Goal: Information Seeking & Learning: Learn about a topic

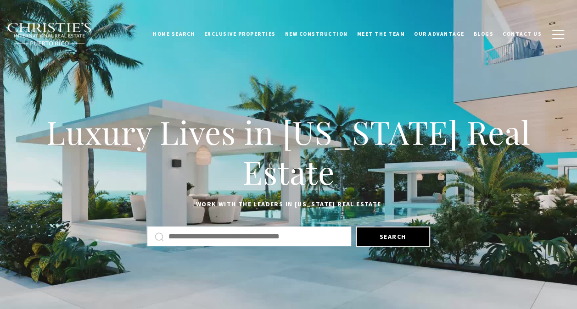
click at [554, 28] on button "button" at bounding box center [558, 34] width 24 height 27
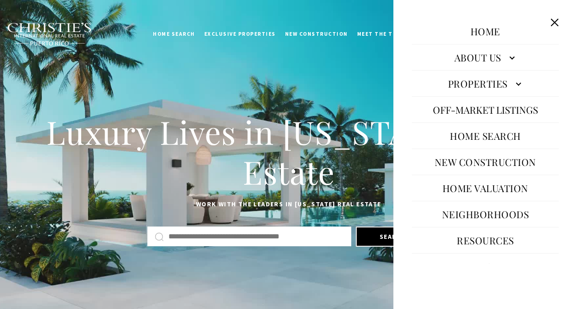
click at [515, 83] on link "Properties" at bounding box center [485, 84] width 147 height 22
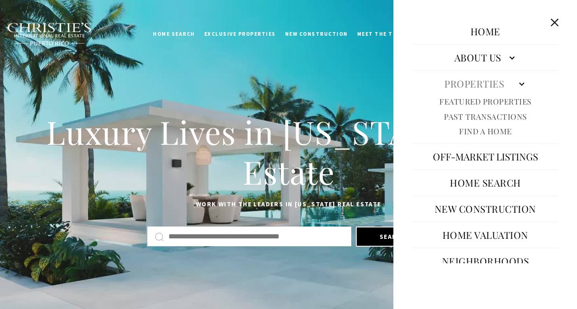
click at [507, 103] on link "Featured Properties" at bounding box center [485, 101] width 92 height 11
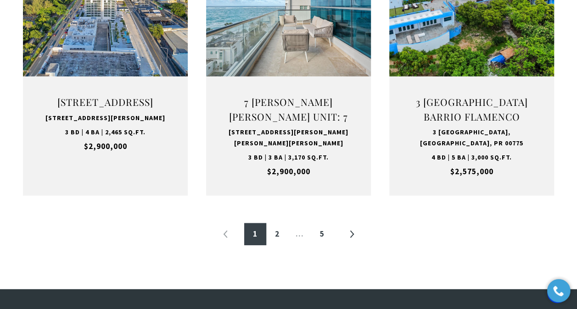
scroll to position [1037, 0]
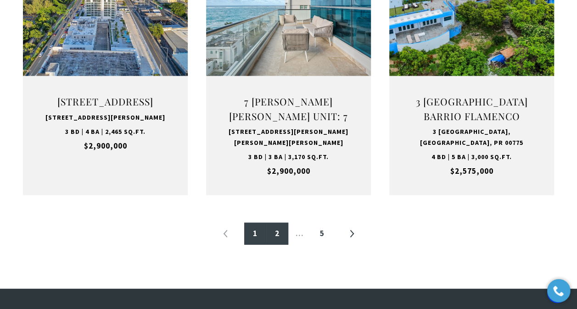
click at [278, 233] on link "2" at bounding box center [277, 234] width 22 height 22
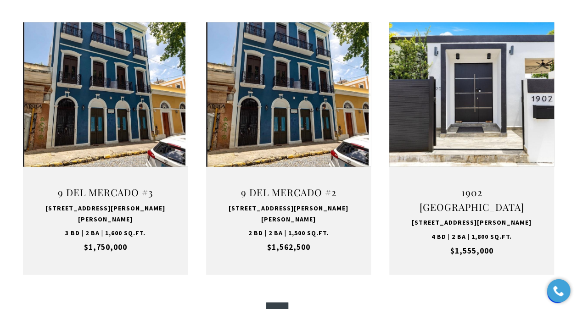
scroll to position [957, 0]
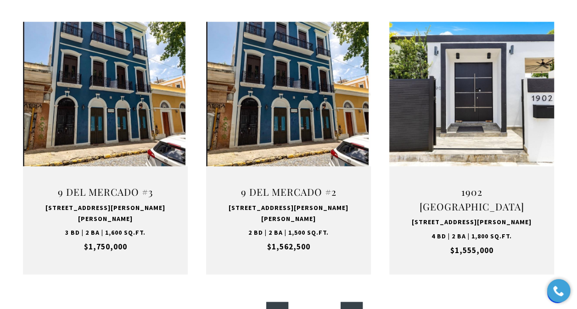
click at [352, 303] on link "»" at bounding box center [352, 314] width 22 height 22
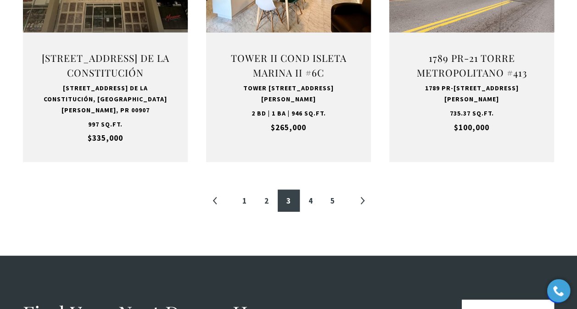
scroll to position [1063, 0]
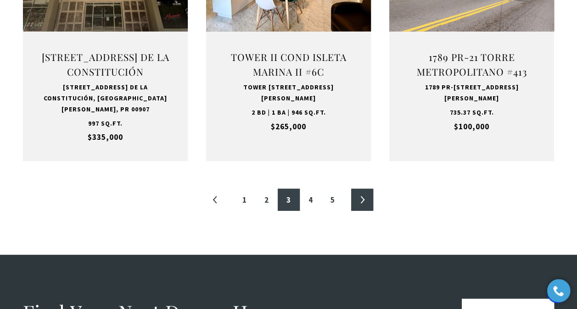
click at [359, 196] on link "»" at bounding box center [362, 200] width 22 height 22
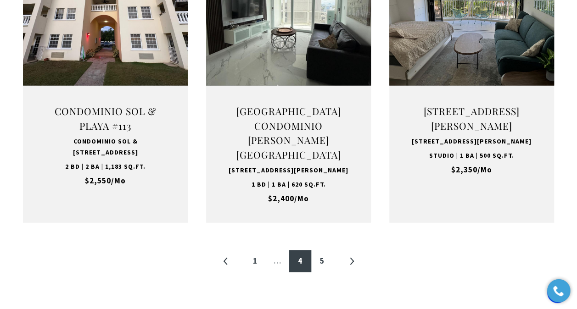
scroll to position [1028, 0]
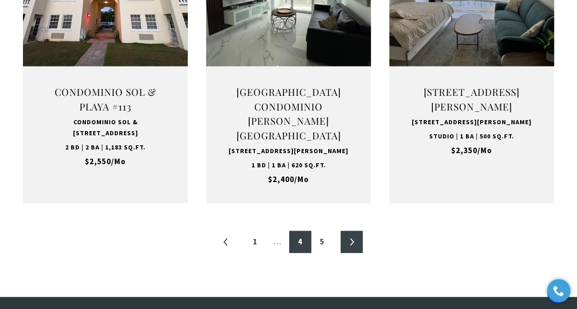
click at [347, 253] on link "»" at bounding box center [352, 242] width 22 height 22
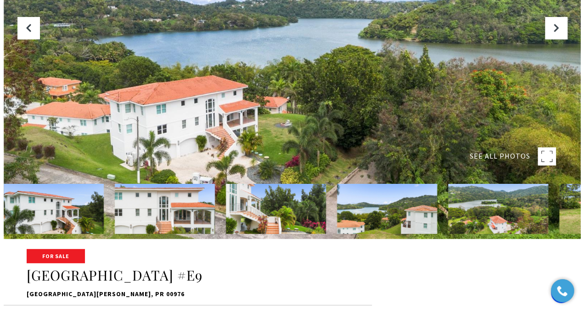
scroll to position [71, 0]
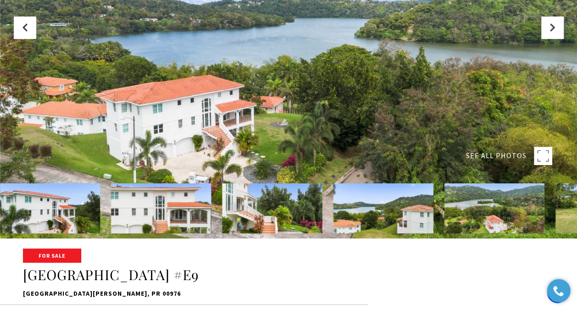
click at [520, 215] on img at bounding box center [494, 209] width 100 height 50
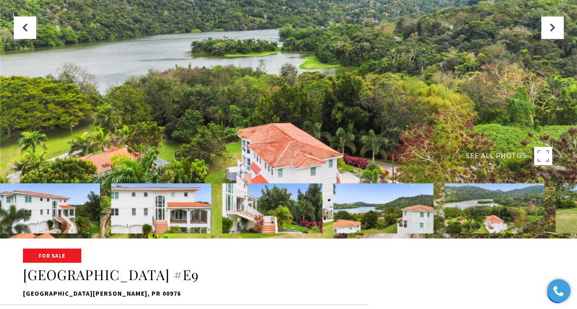
click at [539, 154] on rect at bounding box center [543, 156] width 18 height 18
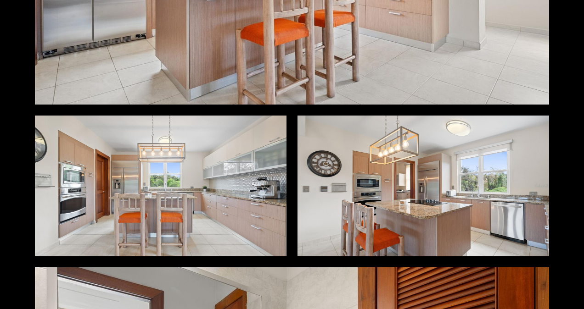
scroll to position [3829, 0]
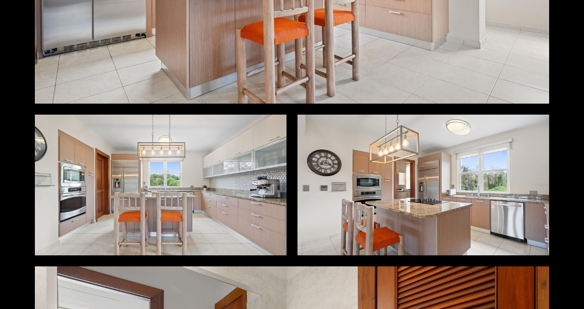
click at [404, 191] on div at bounding box center [423, 185] width 252 height 141
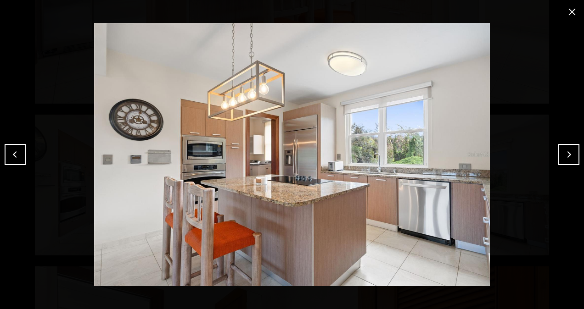
click at [566, 159] on button "Next" at bounding box center [568, 154] width 21 height 21
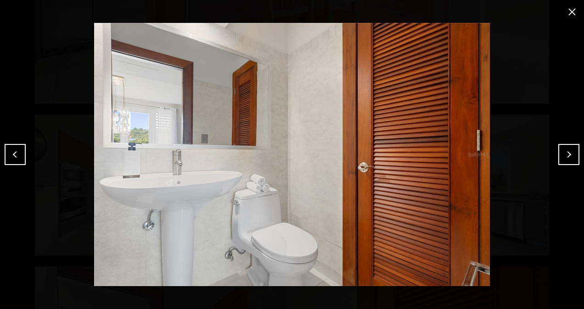
click at [566, 159] on button "Next" at bounding box center [568, 154] width 21 height 21
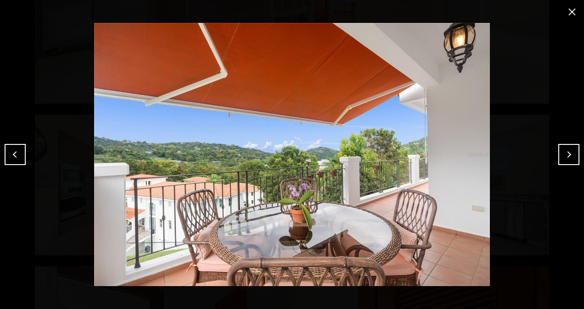
click at [566, 159] on button "Next" at bounding box center [568, 154] width 21 height 21
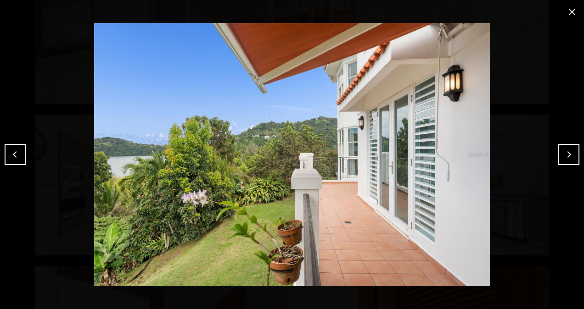
click at [566, 159] on button "Next" at bounding box center [568, 154] width 21 height 21
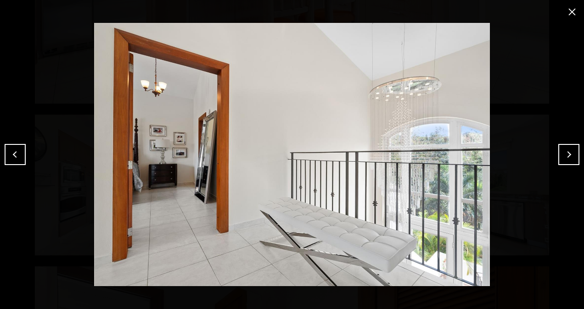
click at [566, 159] on button "Next" at bounding box center [568, 154] width 21 height 21
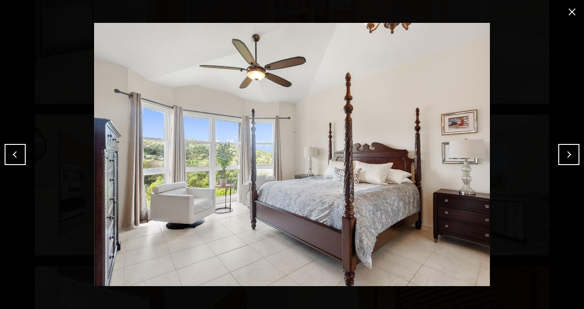
click at [566, 159] on button "Next" at bounding box center [568, 154] width 21 height 21
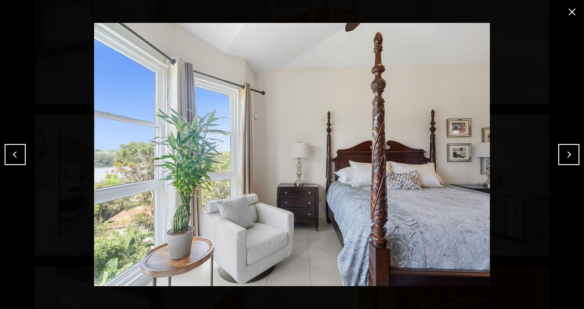
click at [566, 159] on button "Next" at bounding box center [568, 154] width 21 height 21
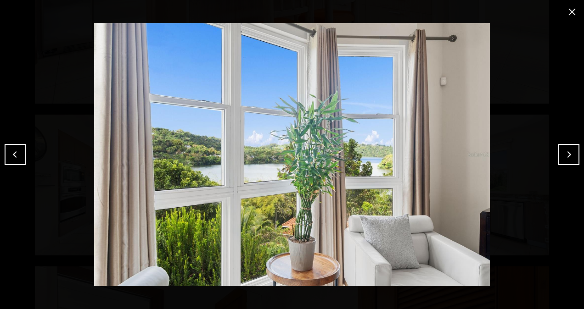
click at [566, 159] on button "Next" at bounding box center [568, 154] width 21 height 21
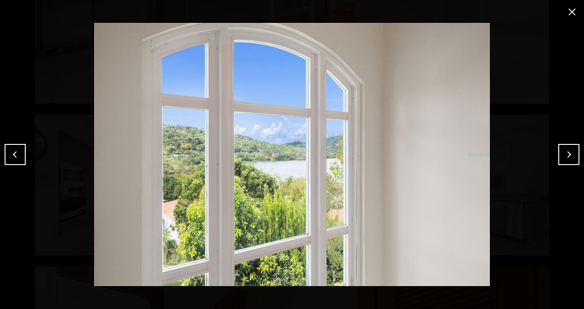
click at [566, 159] on button "Next" at bounding box center [568, 154] width 21 height 21
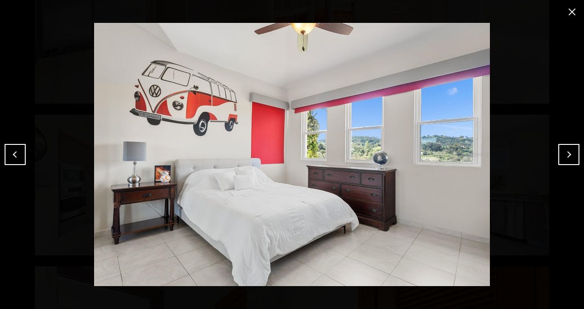
click at [566, 159] on button "Next" at bounding box center [568, 154] width 21 height 21
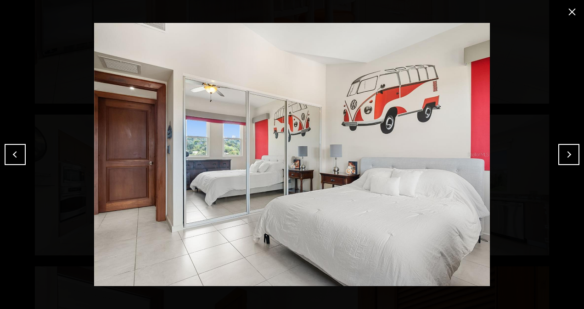
click at [566, 159] on button "Next" at bounding box center [568, 154] width 21 height 21
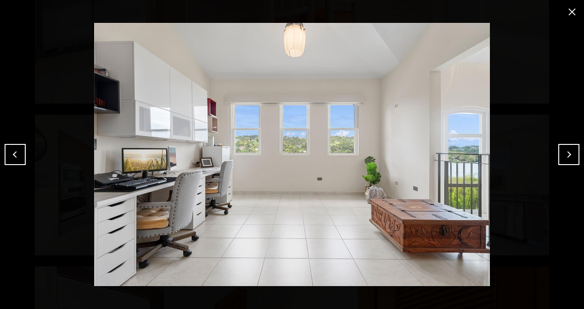
click at [566, 159] on button "Next" at bounding box center [568, 154] width 21 height 21
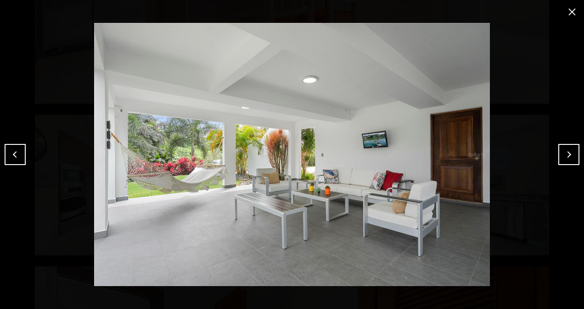
click at [566, 159] on button "Next" at bounding box center [568, 154] width 21 height 21
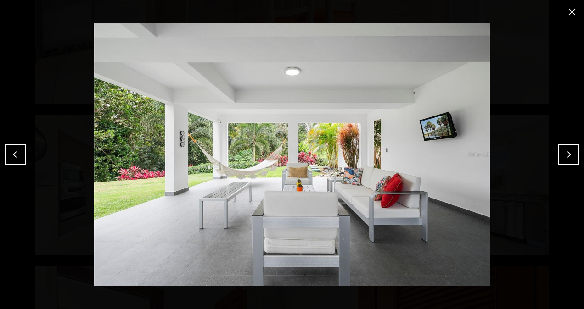
click at [566, 159] on button "Next" at bounding box center [568, 154] width 21 height 21
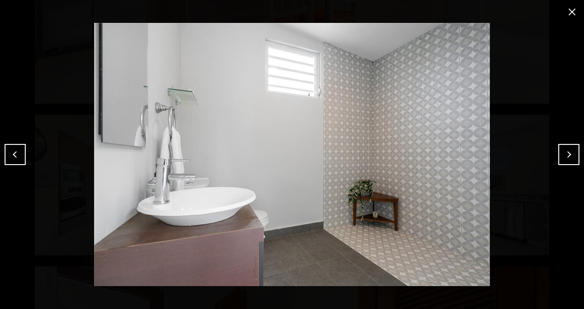
click at [566, 159] on button "Next" at bounding box center [568, 154] width 21 height 21
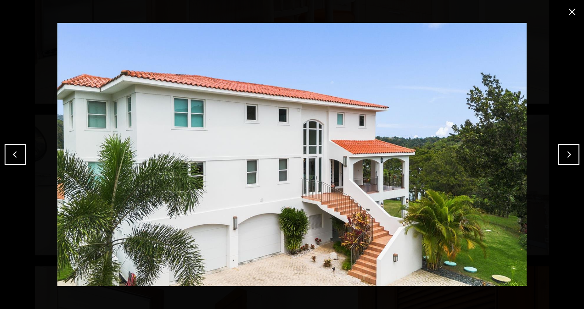
click at [566, 159] on button "Next" at bounding box center [568, 154] width 21 height 21
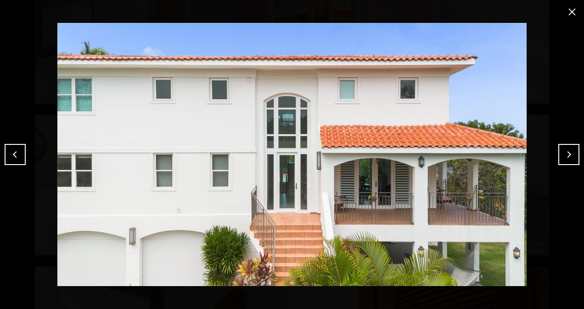
click at [566, 159] on button "Next" at bounding box center [568, 154] width 21 height 21
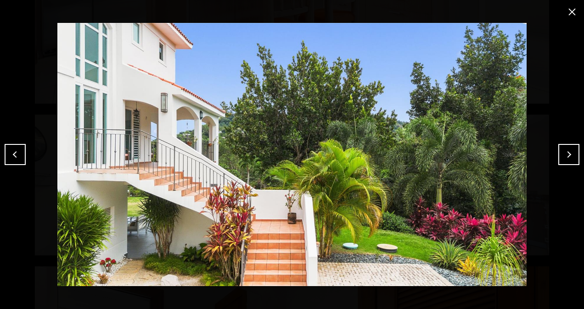
click at [566, 159] on button "Next" at bounding box center [568, 154] width 21 height 21
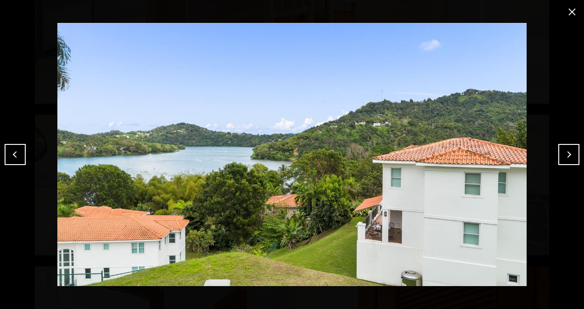
click at [566, 159] on button "Next" at bounding box center [568, 154] width 21 height 21
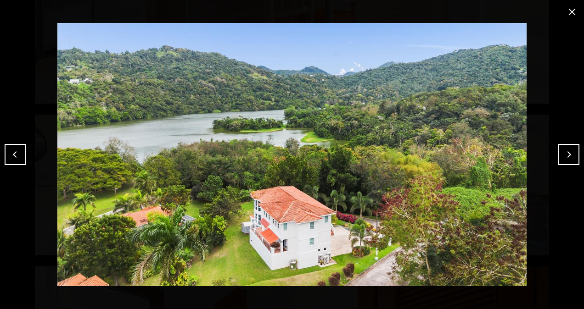
click at [566, 159] on button "Next" at bounding box center [568, 154] width 21 height 21
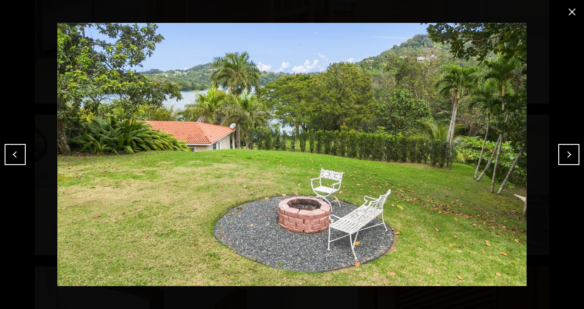
click at [566, 159] on button "Next" at bounding box center [568, 154] width 21 height 21
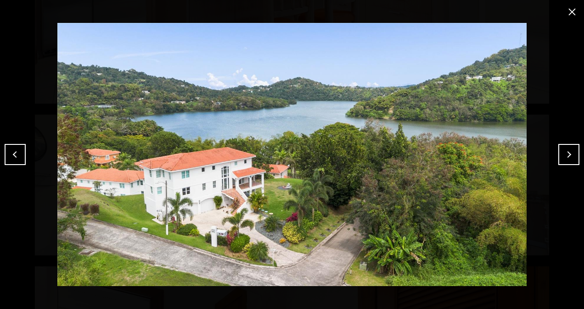
click at [15, 147] on button "Previous" at bounding box center [15, 154] width 21 height 21
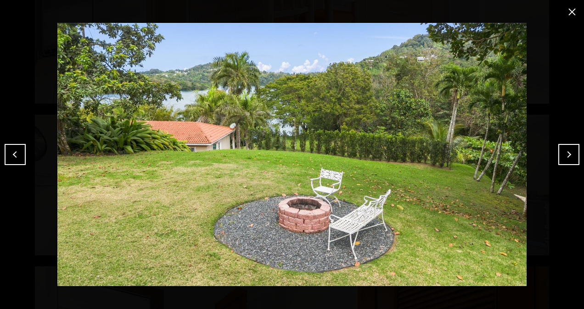
click at [565, 9] on button "close modal" at bounding box center [572, 12] width 15 height 15
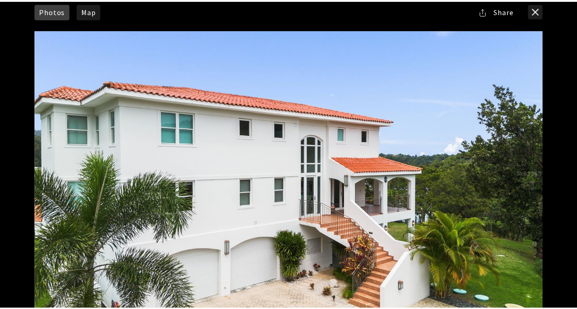
scroll to position [0, 0]
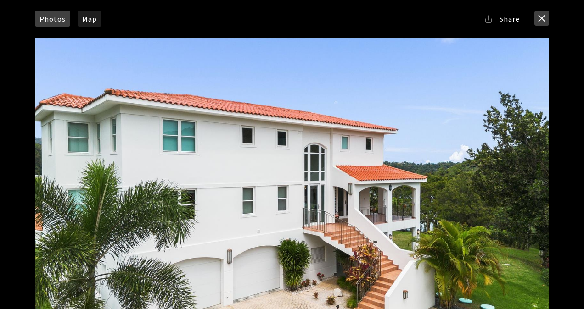
click at [543, 24] on button "close modal" at bounding box center [541, 18] width 15 height 15
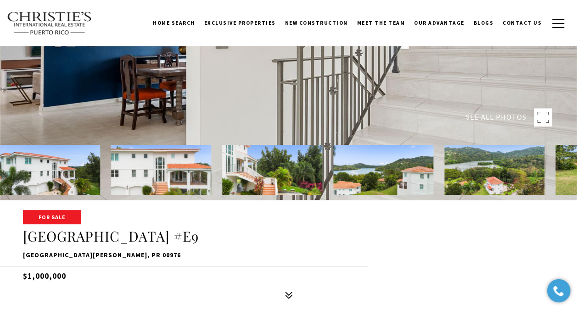
scroll to position [94, 0]
